Goal: Information Seeking & Learning: Learn about a topic

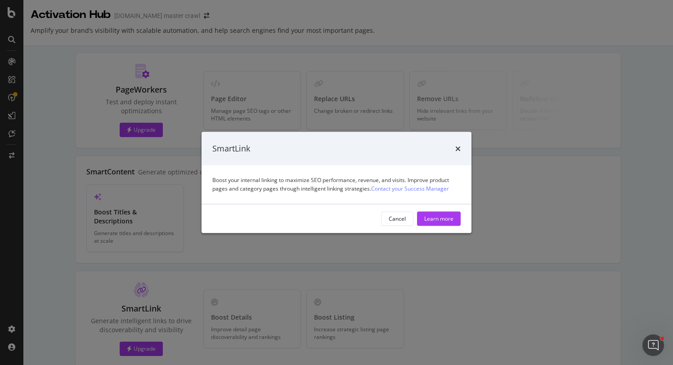
scroll to position [143, 0]
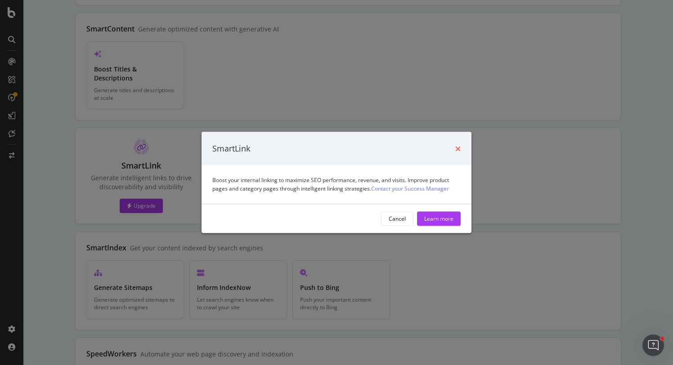
click at [457, 145] on icon "times" at bounding box center [457, 148] width 5 height 7
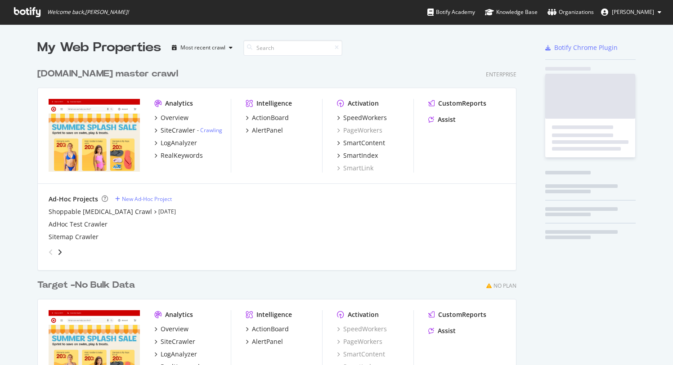
scroll to position [365, 673]
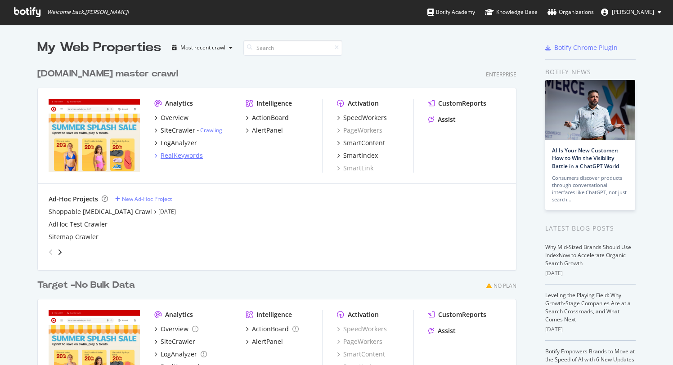
click at [180, 157] on div "RealKeywords" at bounding box center [182, 155] width 42 height 9
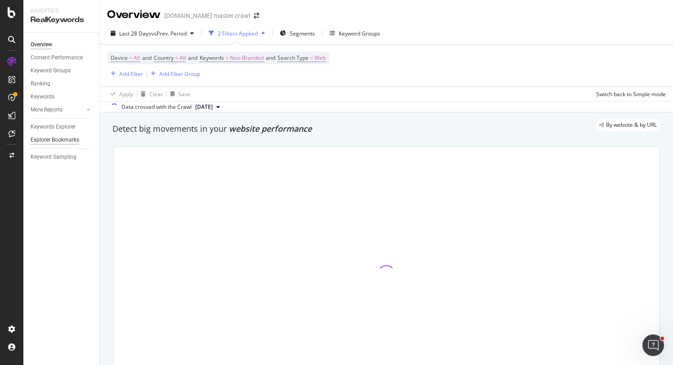
click at [58, 139] on div "Explorer Bookmarks" at bounding box center [55, 139] width 49 height 9
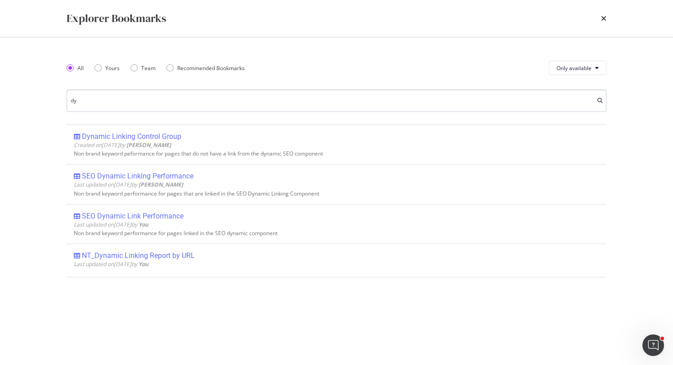
type input "d"
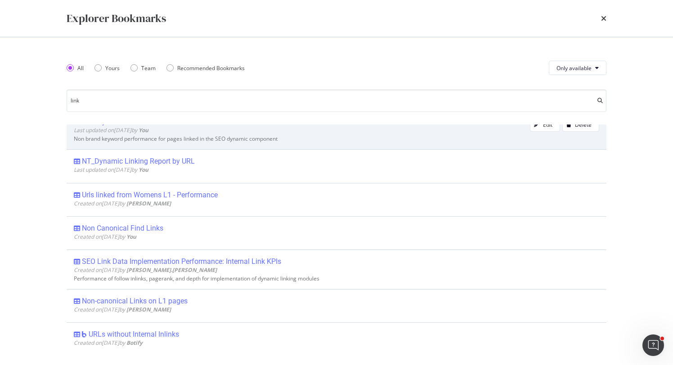
scroll to position [568, 0]
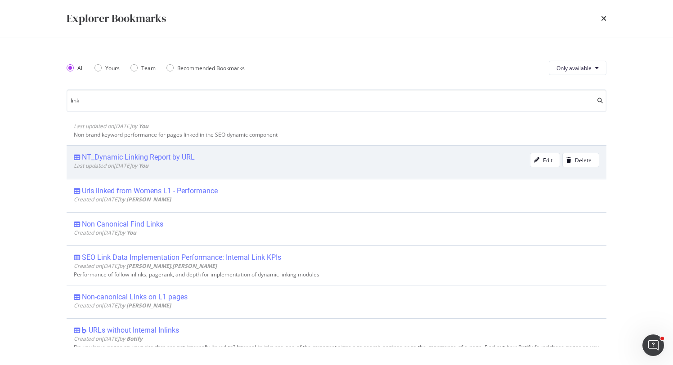
type input "link"
click at [179, 157] on div "NT_Dynamic Linking Report by URL" at bounding box center [138, 157] width 113 height 9
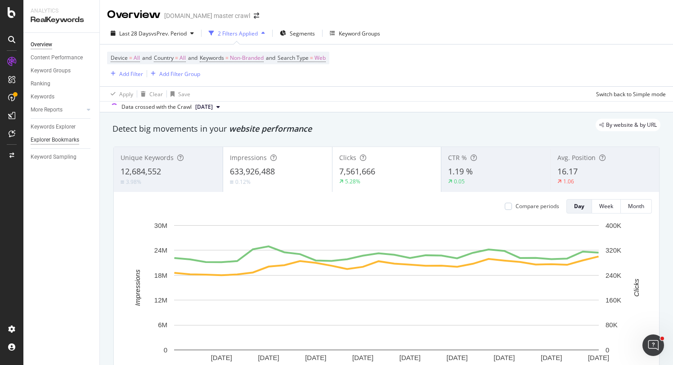
click at [61, 136] on div "Explorer Bookmarks" at bounding box center [55, 139] width 49 height 9
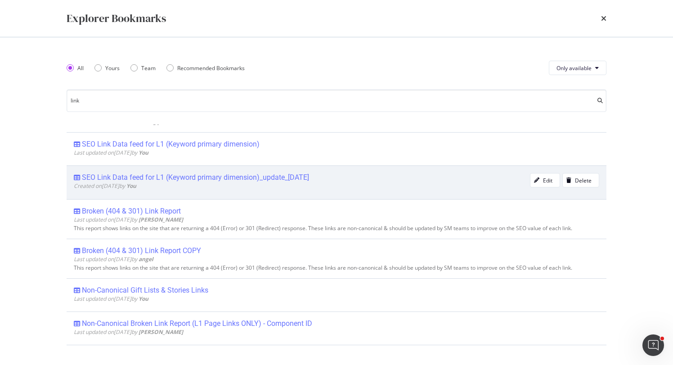
scroll to position [808, 0]
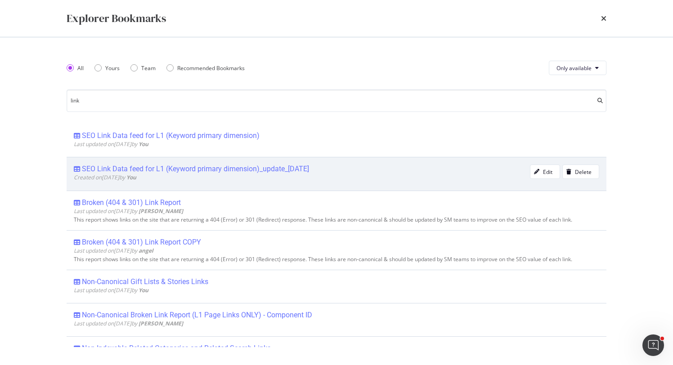
type input "link"
click at [180, 173] on div "SEO Link Data feed for L1 (Keyword primary dimension)_update_9.15.23" at bounding box center [195, 169] width 227 height 9
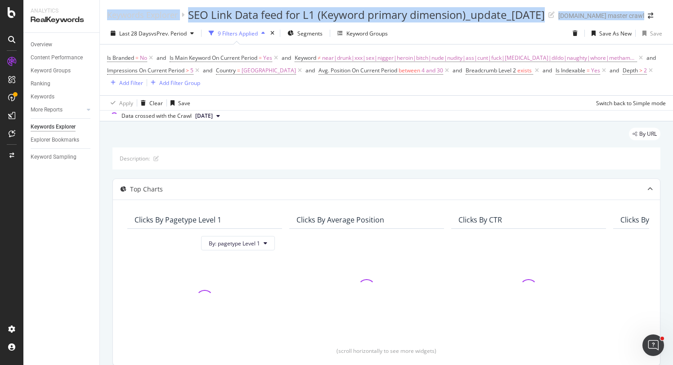
drag, startPoint x: 103, startPoint y: 12, endPoint x: 106, endPoint y: 35, distance: 22.6
click at [106, 35] on div "Keywords Explorer SEO Link Data feed for L1 (Keyword primary dimension)_update_…" at bounding box center [386, 182] width 573 height 365
click at [105, 30] on div "Last 28 Days vs Prev. Period 9 Filters Applied Segments Keyword Groups Save As …" at bounding box center [386, 35] width 573 height 18
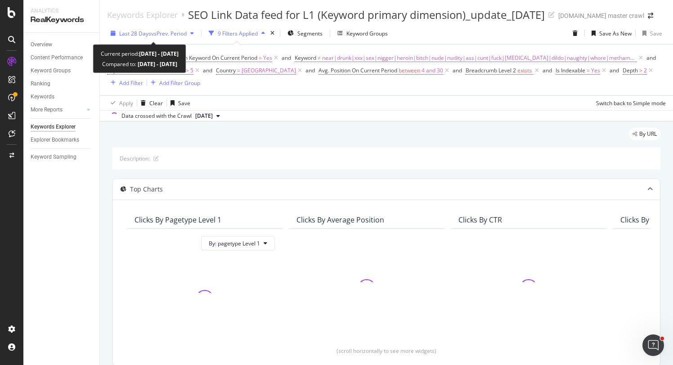
click at [141, 36] on span "Last 28 Days" at bounding box center [135, 34] width 32 height 8
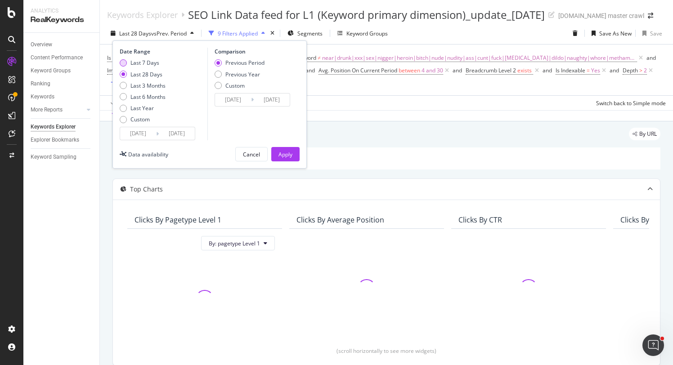
click at [123, 60] on div "Last 7 Days" at bounding box center [123, 62] width 7 height 7
type input "2025/08/04"
type input "2025/07/28"
type input "2025/08/03"
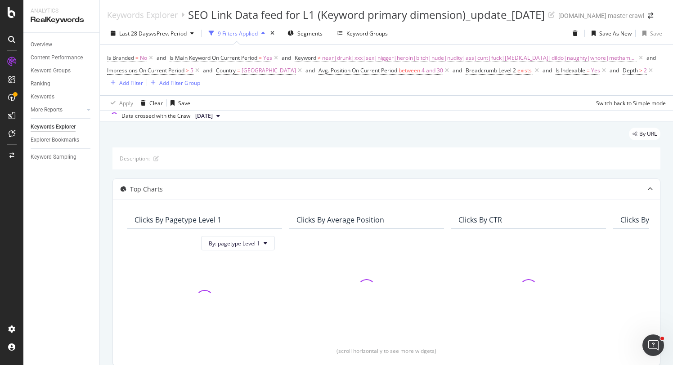
click at [368, 101] on div "Apply Clear Save Switch back to Simple mode" at bounding box center [386, 102] width 573 height 15
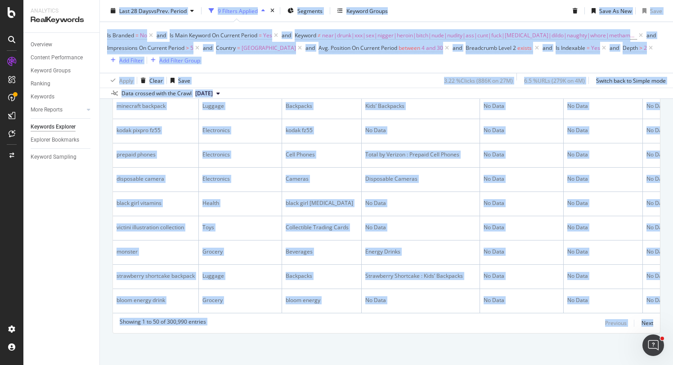
scroll to position [1585, 0]
drag, startPoint x: 105, startPoint y: 17, endPoint x: 646, endPoint y: 365, distance: 643.9
click at [646, 365] on div "Keywords Explorer SEO Link Data feed for L1 (Keyword primary dimension)_update_…" at bounding box center [386, 182] width 573 height 365
copy div "Keywords Explorer SEO Link Data feed for L1 (Keyword primary dimension)_update_…"
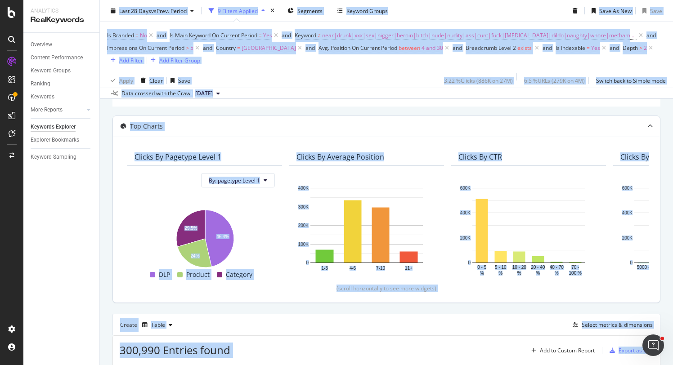
scroll to position [0, 0]
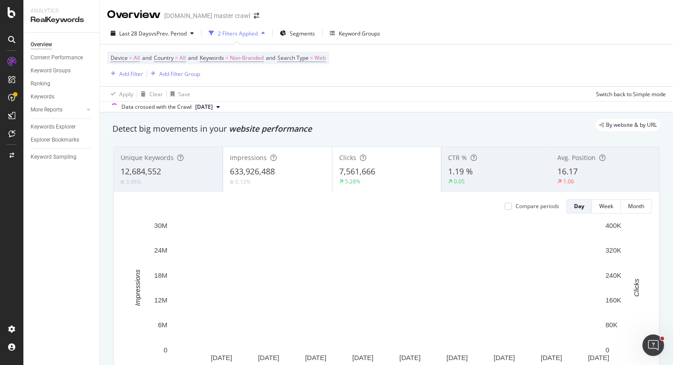
scroll to position [148, 0]
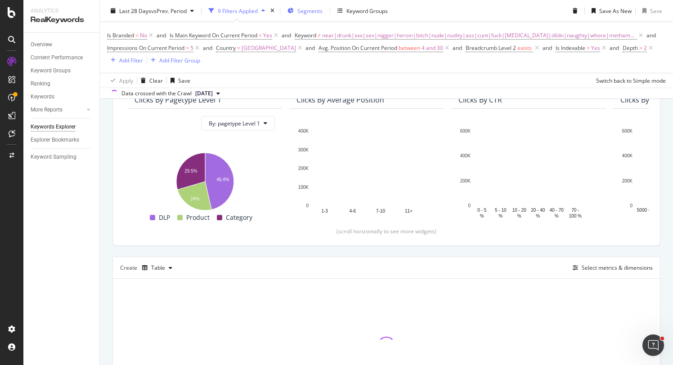
scroll to position [200, 0]
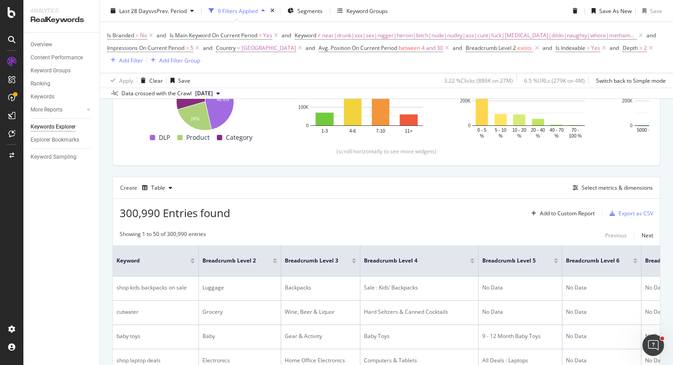
click at [69, 128] on div "Keywords Explorer" at bounding box center [53, 126] width 45 height 9
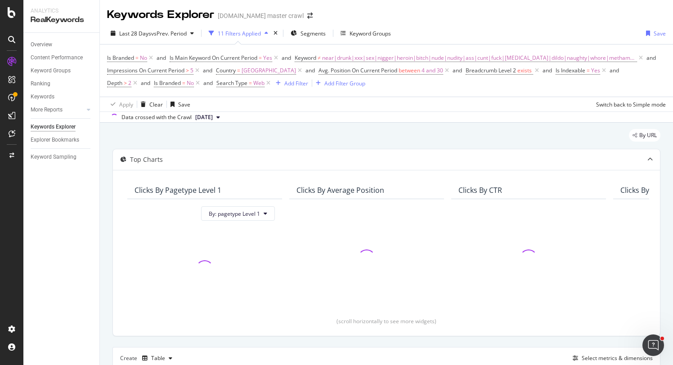
click at [58, 145] on div "Explorer Bookmarks" at bounding box center [65, 140] width 69 height 13
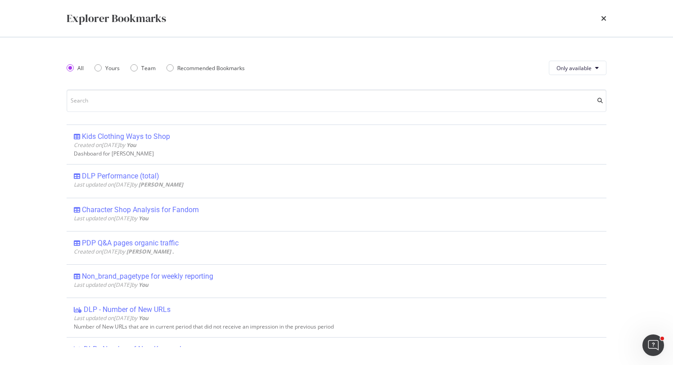
click at [67, 138] on div "Explorer Bookmarks All Yours Team Recommended Bookmarks Only available Kids Clo…" at bounding box center [336, 182] width 673 height 365
click at [127, 106] on input "modal" at bounding box center [337, 101] width 540 height 22
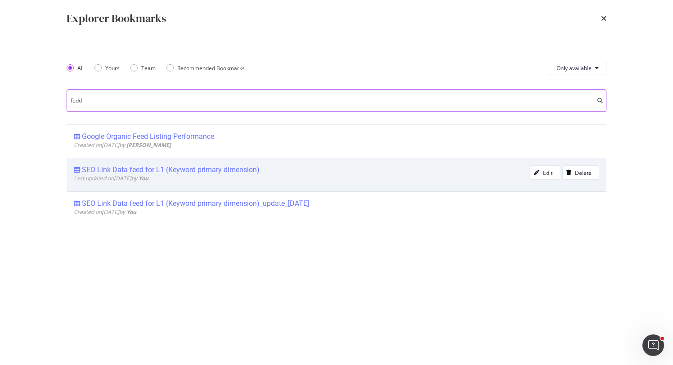
type input "fedd"
click at [128, 170] on div "SEO Link Data feed for L1 (Keyword primary dimension)" at bounding box center [171, 170] width 178 height 9
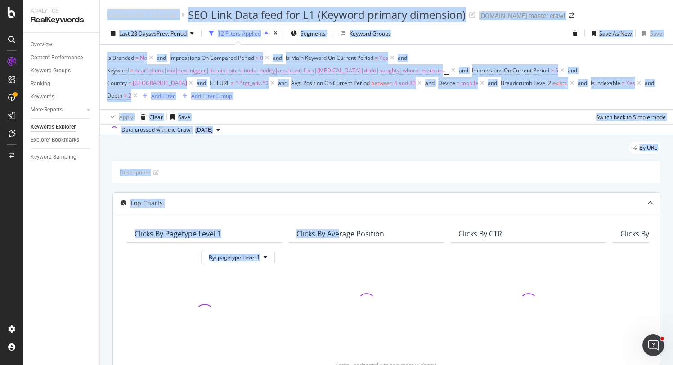
drag, startPoint x: 106, startPoint y: 10, endPoint x: 338, endPoint y: 230, distance: 319.8
click at [338, 230] on div "Keywords Explorer SEO Link Data feed for L1 (Keyword primary dimension) target.…" at bounding box center [386, 182] width 573 height 365
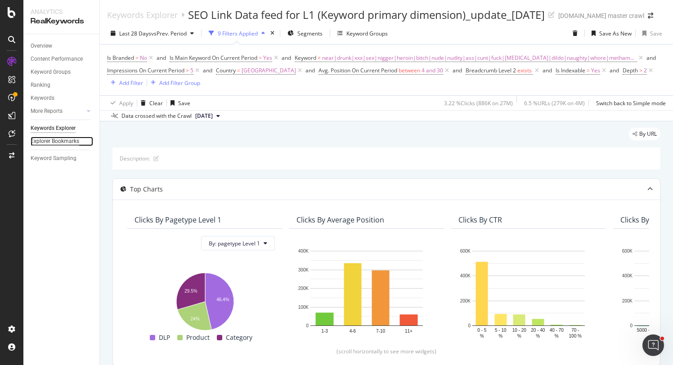
click at [66, 141] on div "Explorer Bookmarks" at bounding box center [55, 141] width 49 height 9
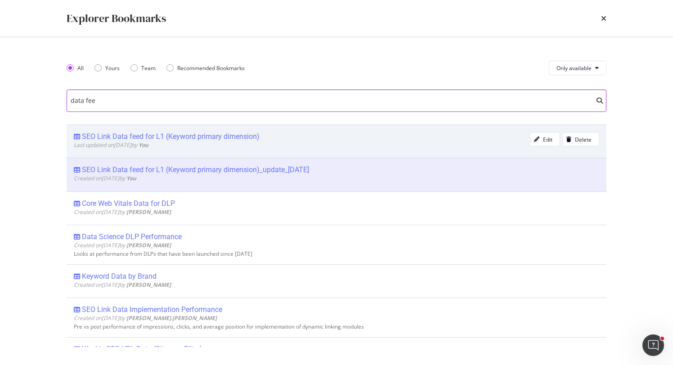
type input "data fee"
click at [257, 138] on div "SEO Link Data feed for L1 (Keyword primary dimension)" at bounding box center [171, 136] width 178 height 9
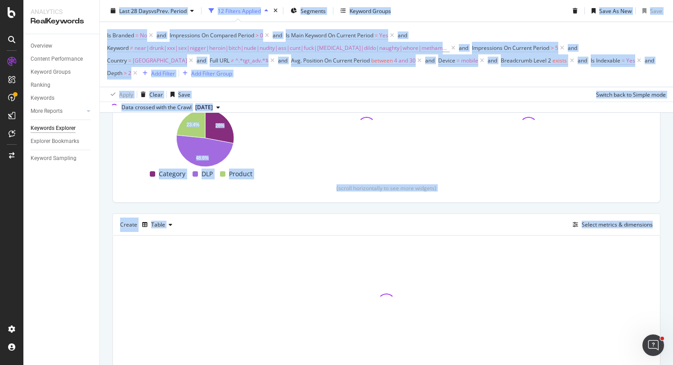
scroll to position [202, 0]
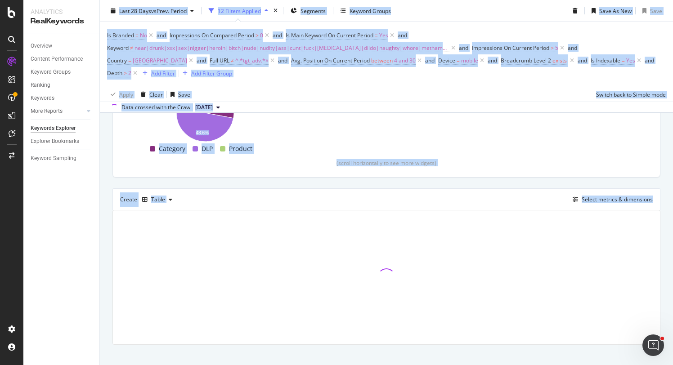
drag, startPoint x: 104, startPoint y: 12, endPoint x: 315, endPoint y: 267, distance: 330.7
click at [315, 267] on div "Keywords Explorer SEO Link Data feed for L1 (Keyword primary dimension) target.…" at bounding box center [386, 182] width 573 height 365
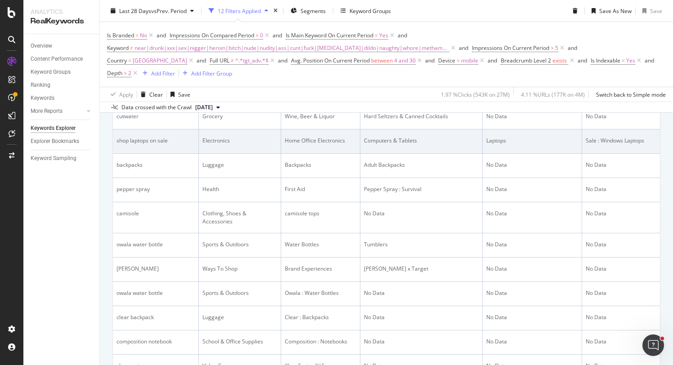
scroll to position [0, 0]
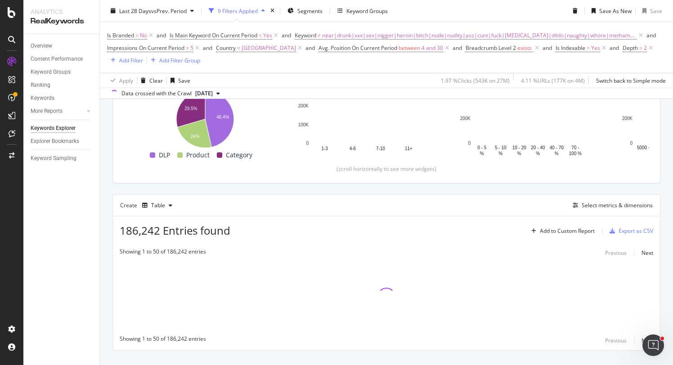
scroll to position [180, 0]
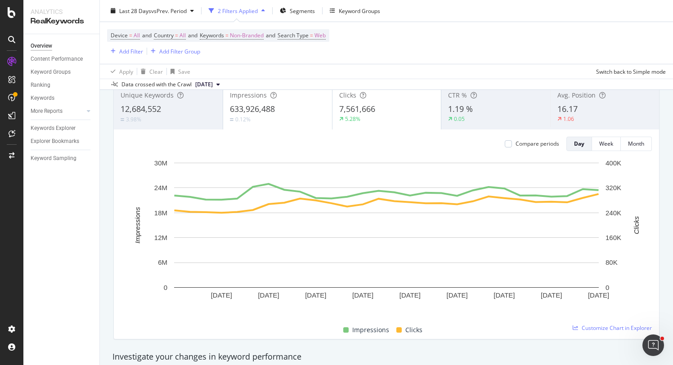
scroll to position [63, 0]
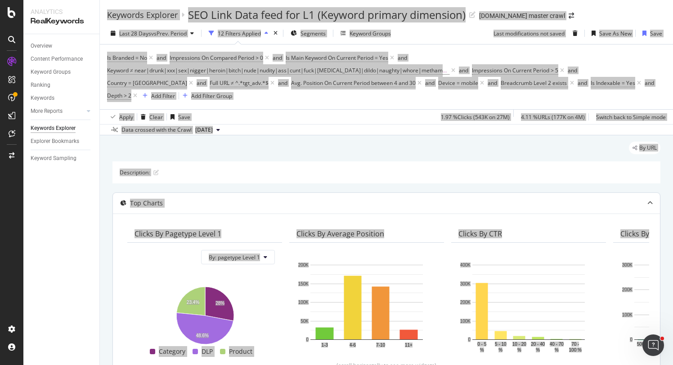
drag, startPoint x: 102, startPoint y: 16, endPoint x: 278, endPoint y: 365, distance: 390.9
click at [673, 365] on html "Analytics RealKeywords Overview Content Performance Keyword Groups Ranking Keyw…" at bounding box center [336, 182] width 673 height 365
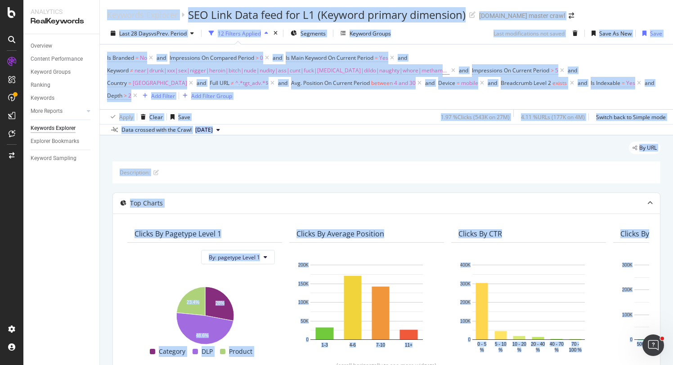
click at [108, 46] on div "Is Branded = No and Impressions On Compared Period > 0 and Is Main Keyword On C…" at bounding box center [386, 77] width 559 height 65
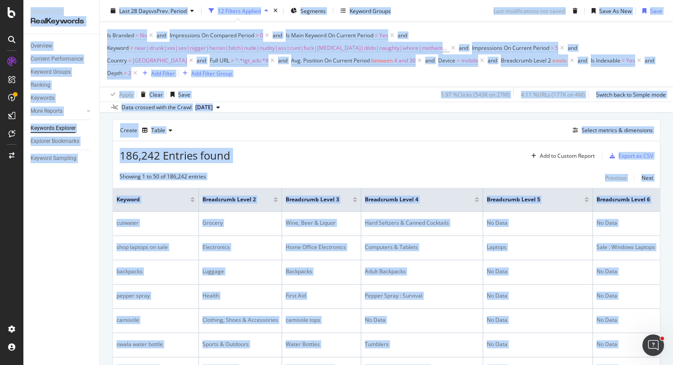
scroll to position [165, 0]
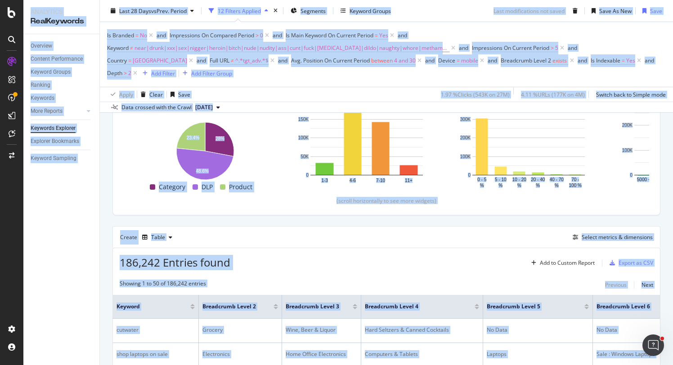
click at [361, 240] on div "Create Table Select metrics & dimensions" at bounding box center [386, 237] width 548 height 22
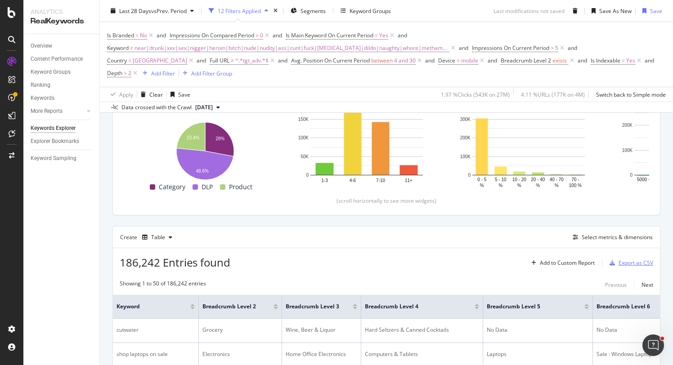
click at [626, 265] on div "Export as CSV" at bounding box center [636, 263] width 35 height 8
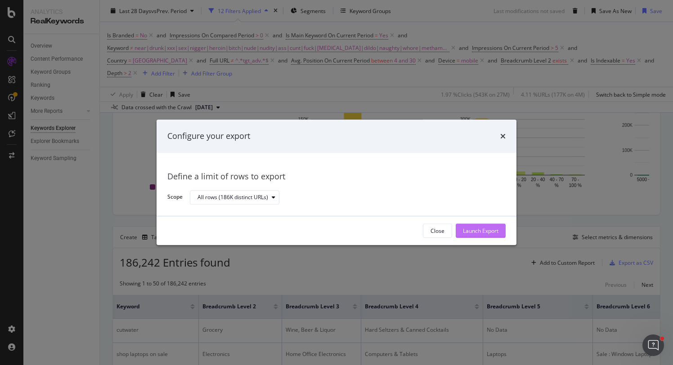
click at [489, 230] on div "Launch Export" at bounding box center [481, 231] width 36 height 8
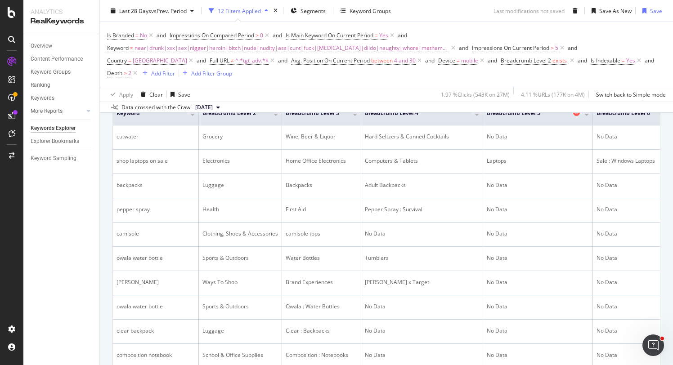
scroll to position [315, 0]
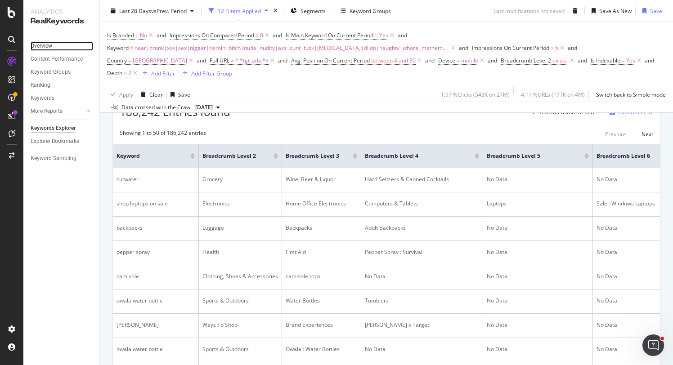
click at [43, 48] on div "Overview" at bounding box center [42, 45] width 22 height 9
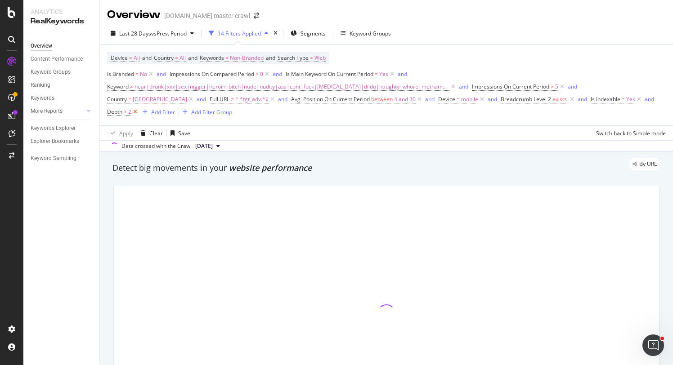
click at [139, 111] on icon at bounding box center [135, 112] width 8 height 9
click at [157, 135] on div "Clear" at bounding box center [155, 132] width 13 height 8
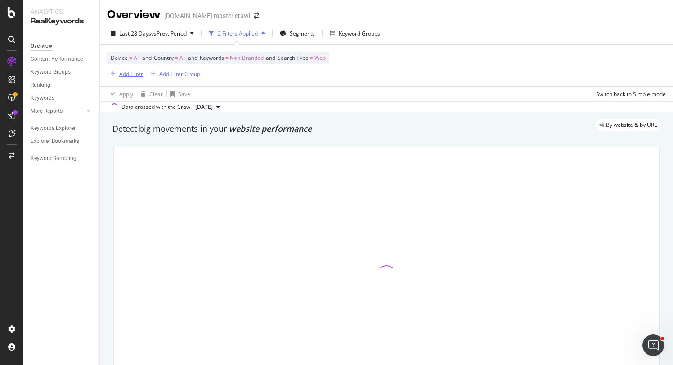
click at [132, 70] on div "Add Filter" at bounding box center [131, 74] width 24 height 8
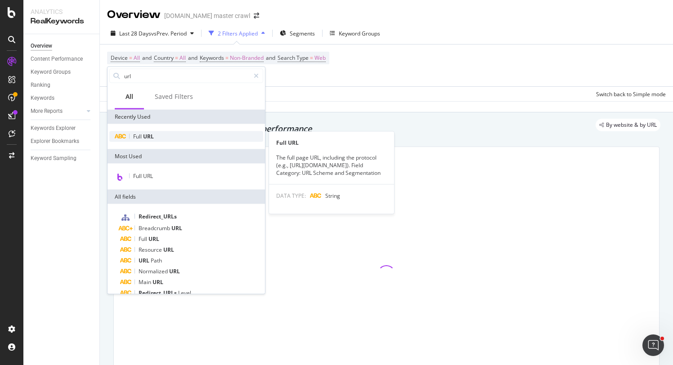
type input "url"
click at [147, 140] on div "Full URL" at bounding box center [186, 136] width 154 height 11
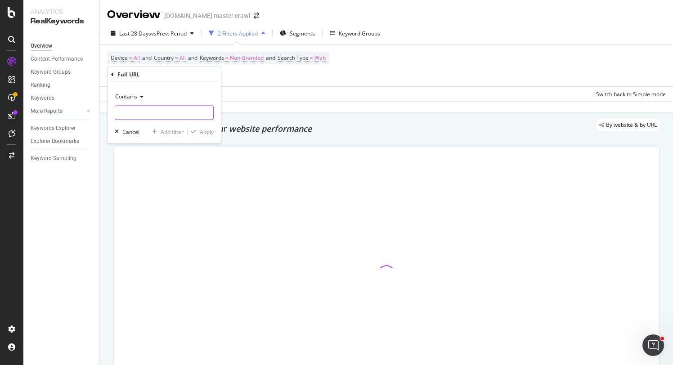
click at [197, 117] on input "text" at bounding box center [164, 113] width 98 height 14
type input "starbucks"
click at [208, 131] on div "Apply" at bounding box center [207, 132] width 14 height 8
